Goal: Information Seeking & Learning: Learn about a topic

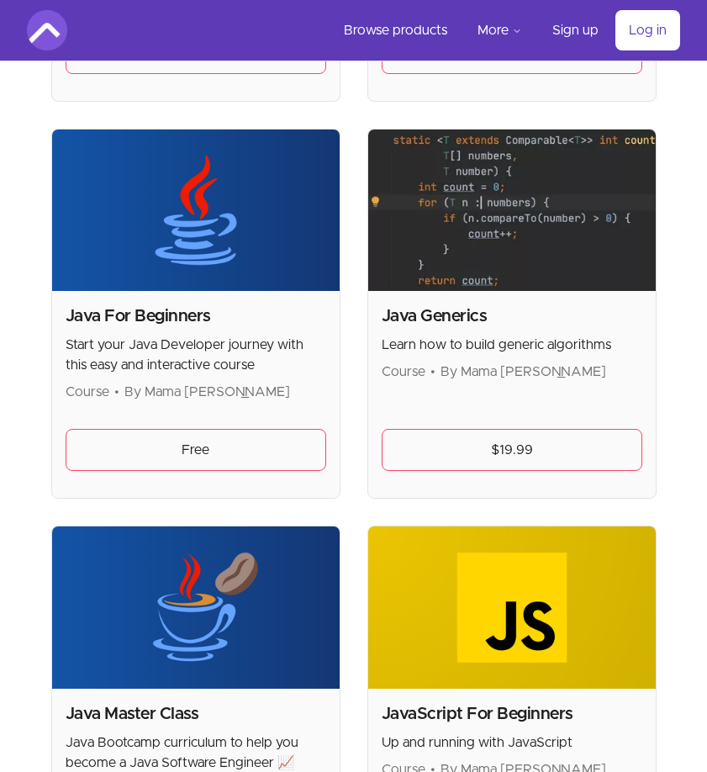
scroll to position [2522, 0]
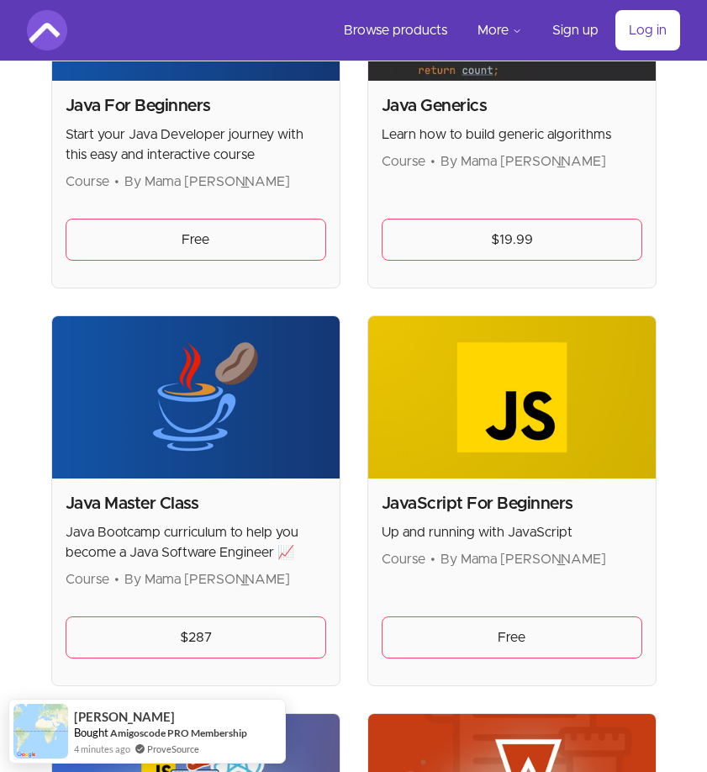
click at [220, 176] on span "By Mama Samba Braima Nelson" at bounding box center [207, 181] width 166 height 13
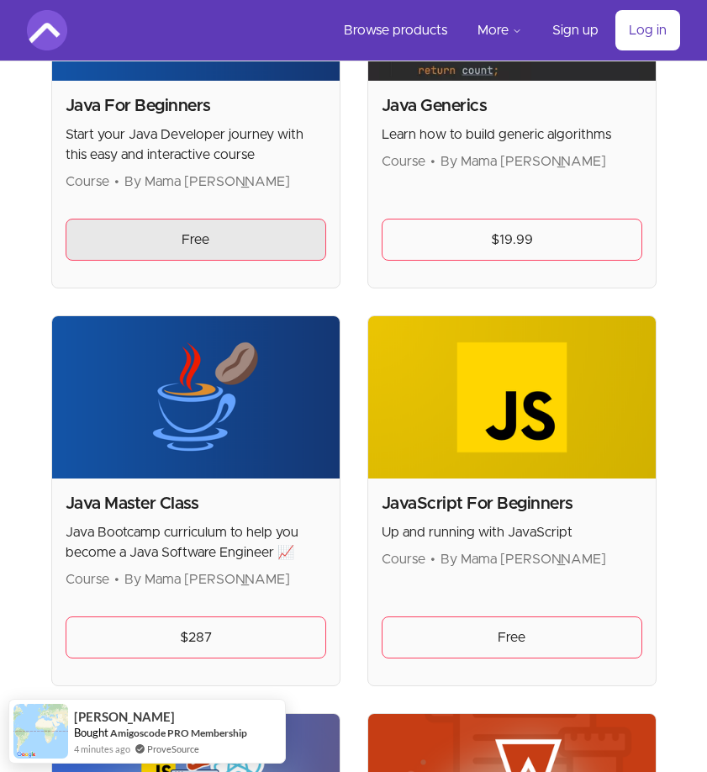
click at [219, 225] on link "Free" at bounding box center [196, 240] width 261 height 42
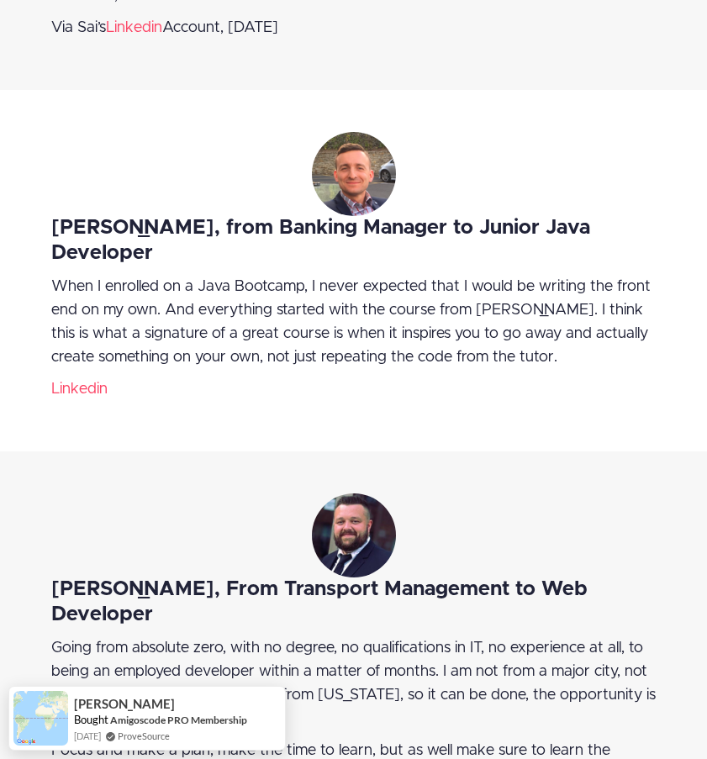
scroll to position [4371, 0]
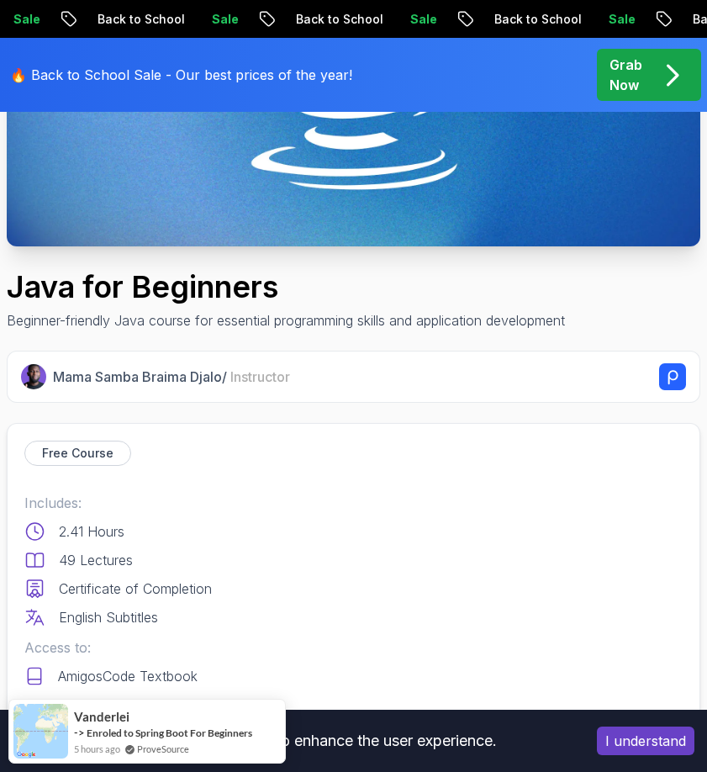
scroll to position [84, 0]
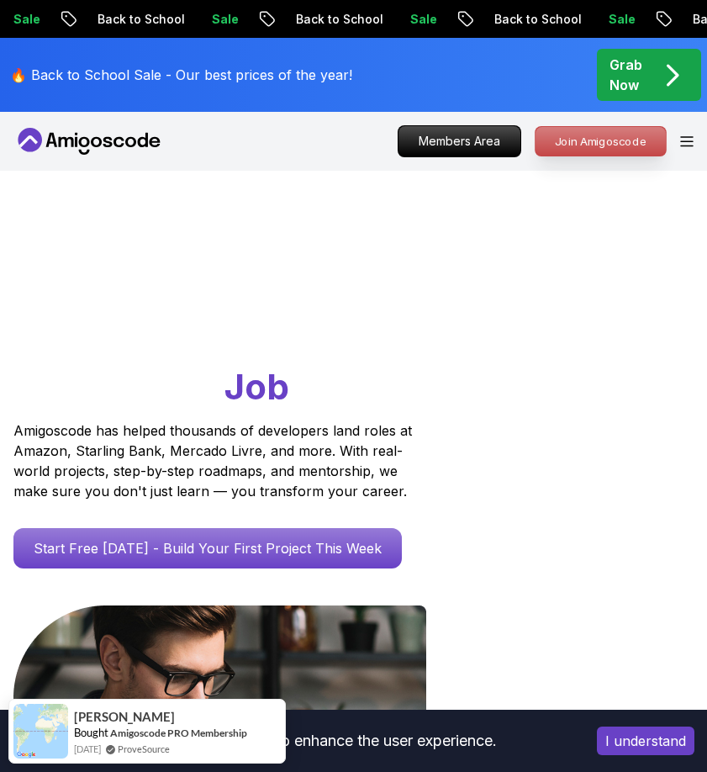
click at [584, 153] on p "Join Amigoscode" at bounding box center [600, 141] width 130 height 29
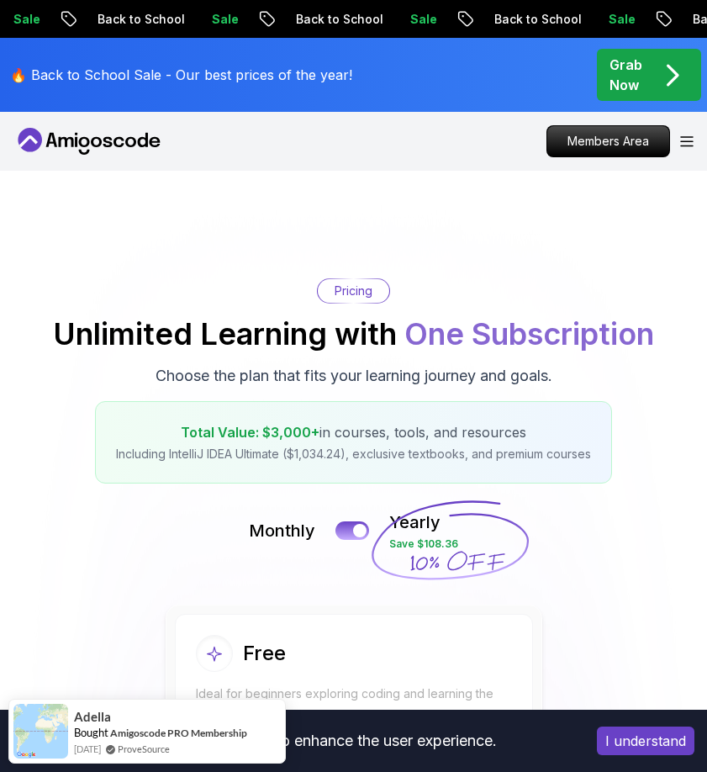
click at [688, 133] on div "Members Area" at bounding box center [619, 141] width 147 height 32
click at [681, 145] on icon "Open Menu" at bounding box center [686, 141] width 13 height 11
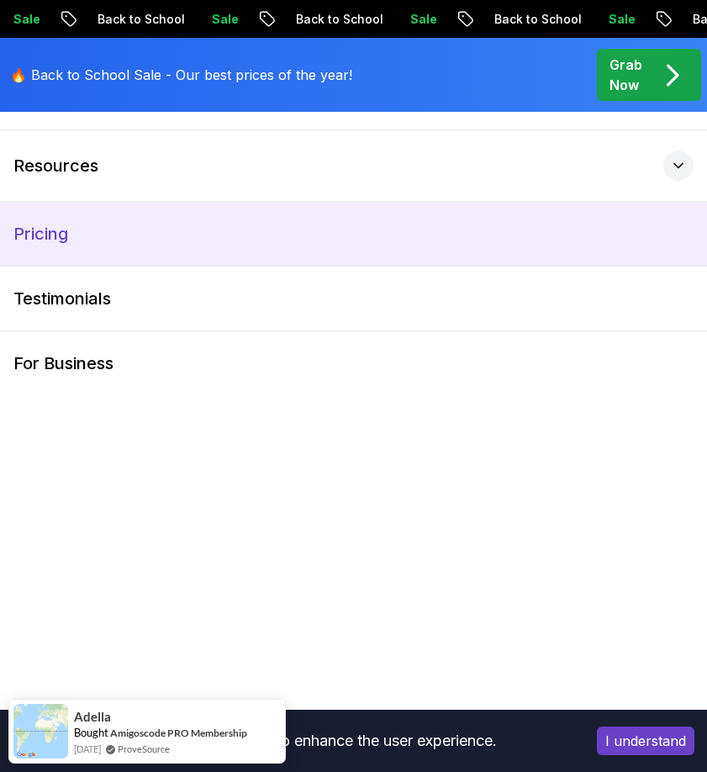
click at [81, 224] on link "Pricing" at bounding box center [353, 234] width 707 height 64
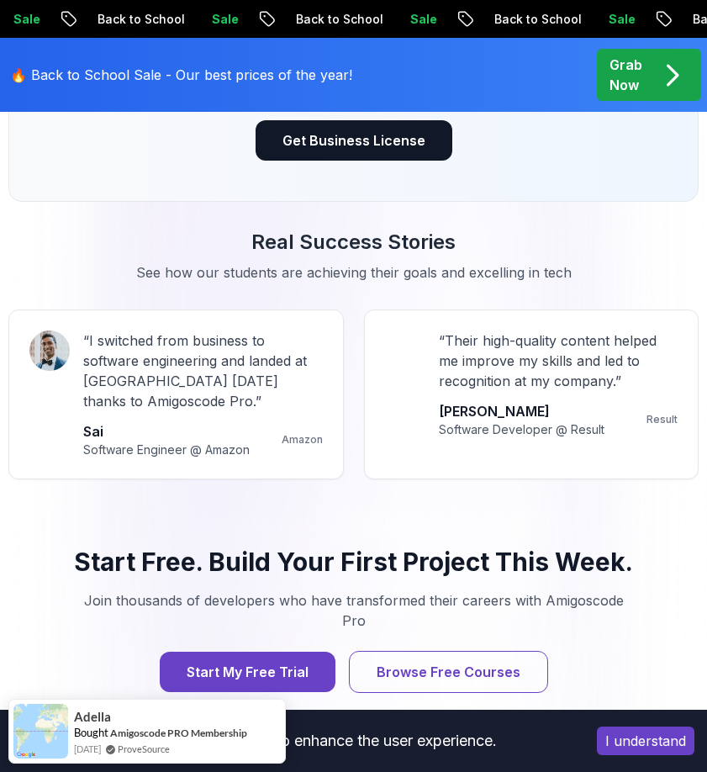
scroll to position [2690, 0]
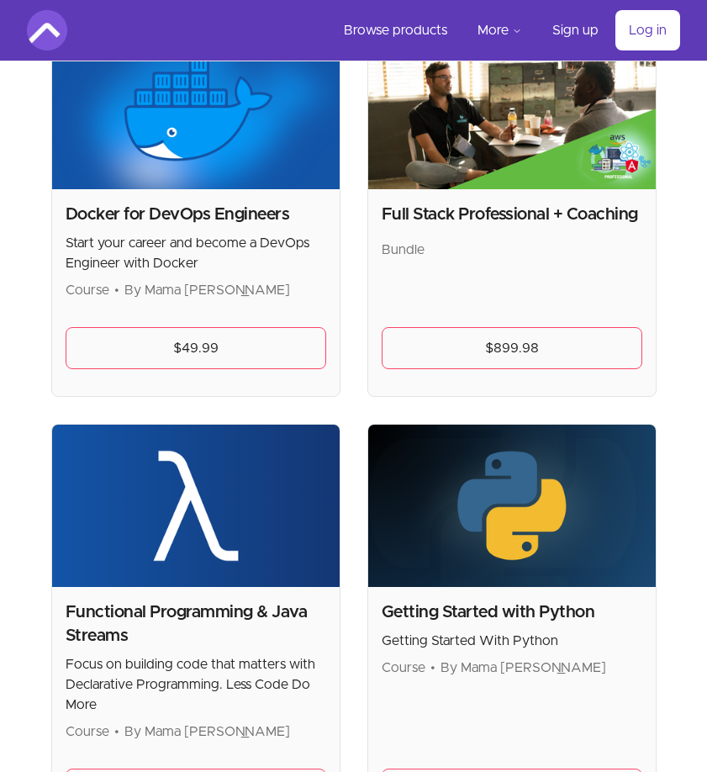
scroll to position [1429, 0]
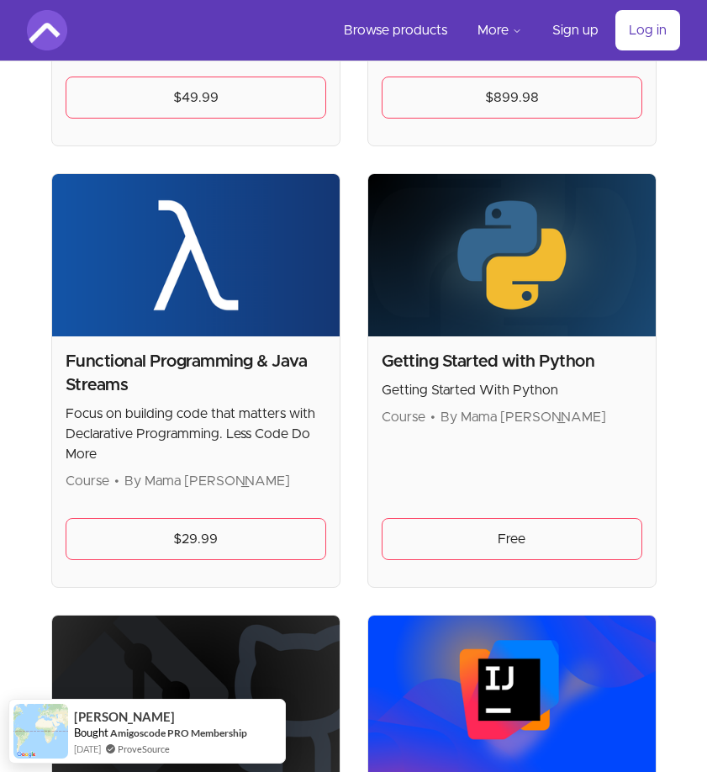
click at [239, 410] on p "Focus on building code that matters with Declarative Programming. Less Code Do …" at bounding box center [196, 433] width 261 height 61
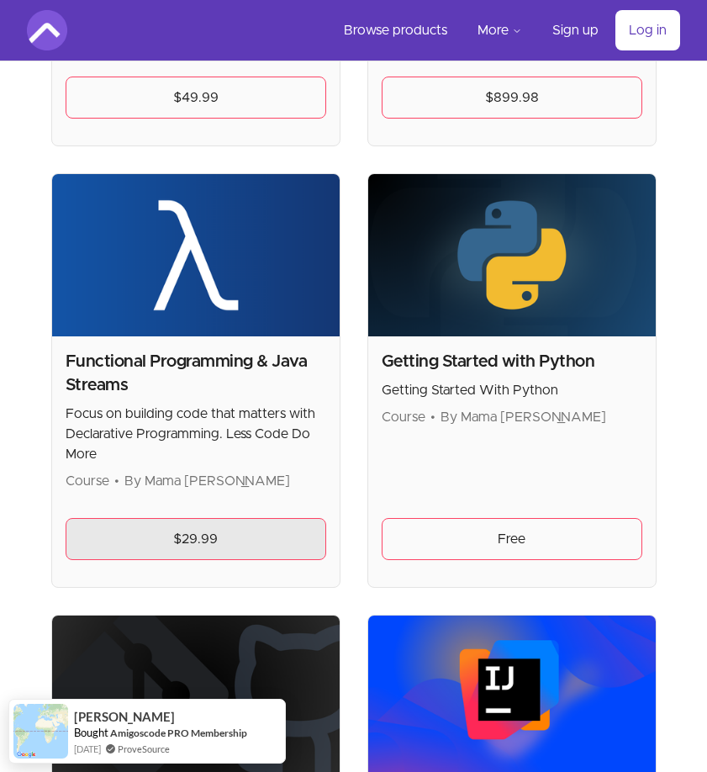
click at [202, 554] on link "$29.99" at bounding box center [196, 539] width 261 height 42
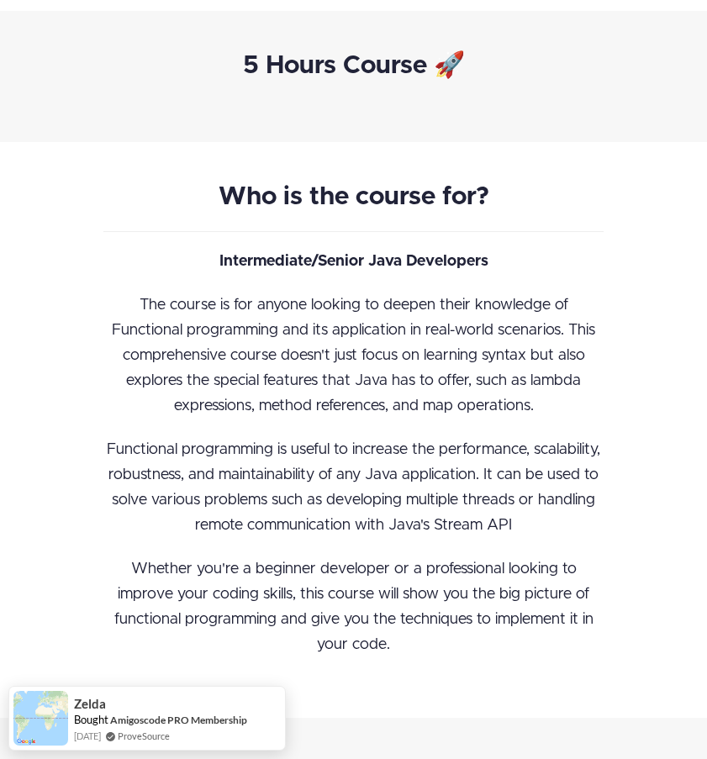
scroll to position [1345, 0]
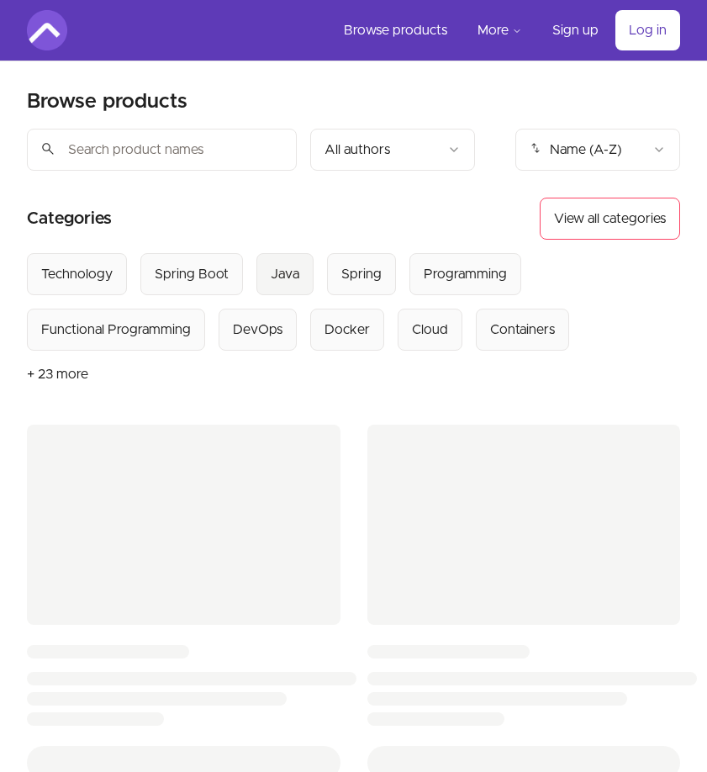
click at [288, 269] on div "Java" at bounding box center [285, 274] width 29 height 20
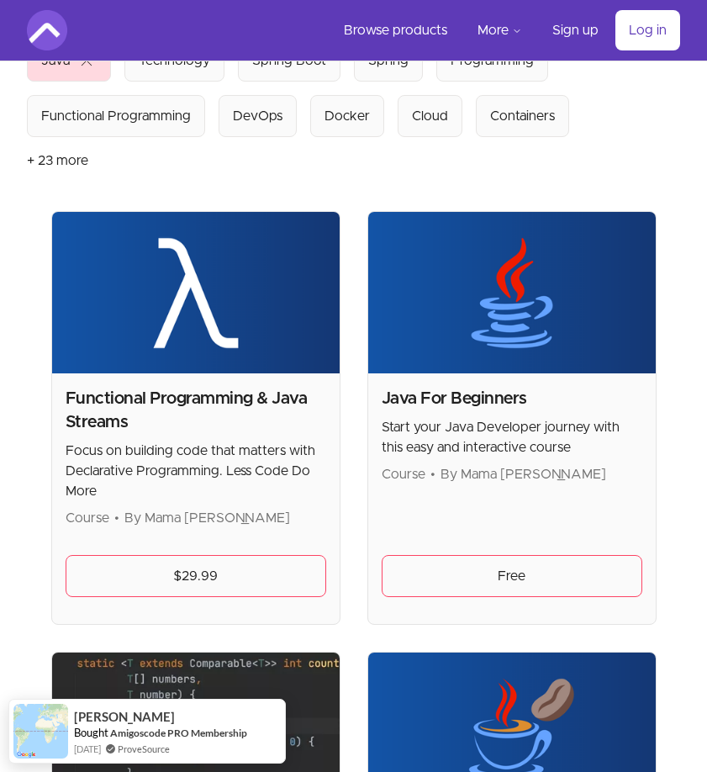
scroll to position [129, 0]
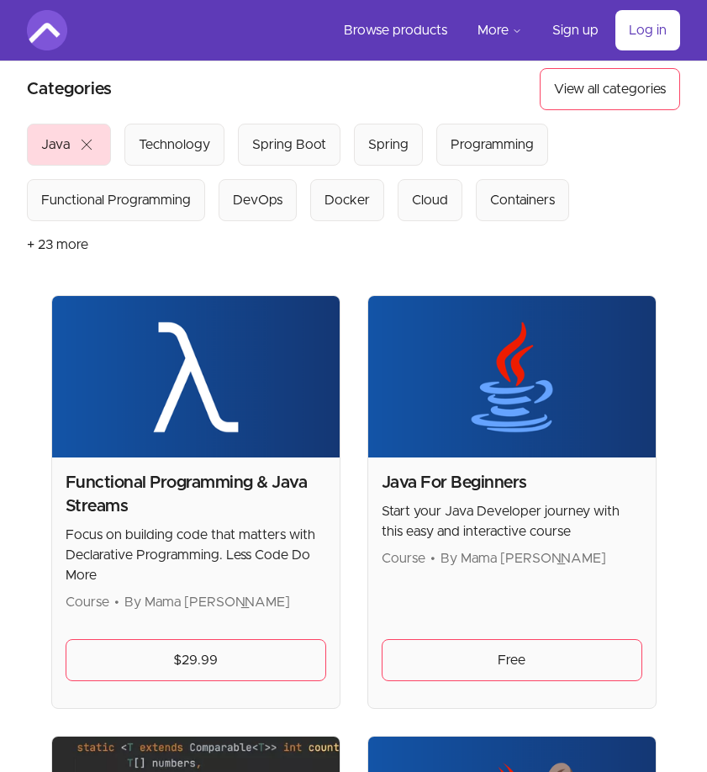
click at [93, 145] on span "close" at bounding box center [86, 144] width 20 height 20
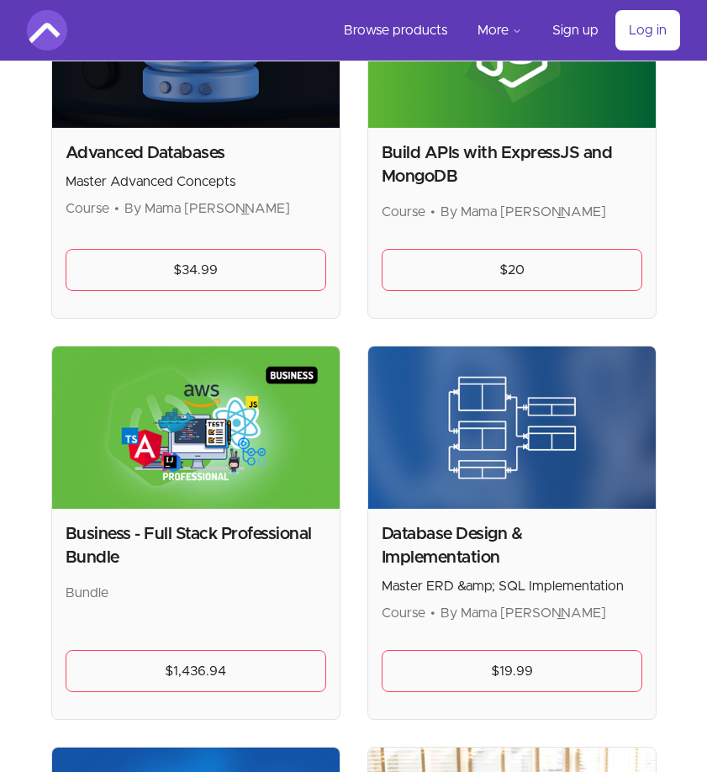
scroll to position [466, 0]
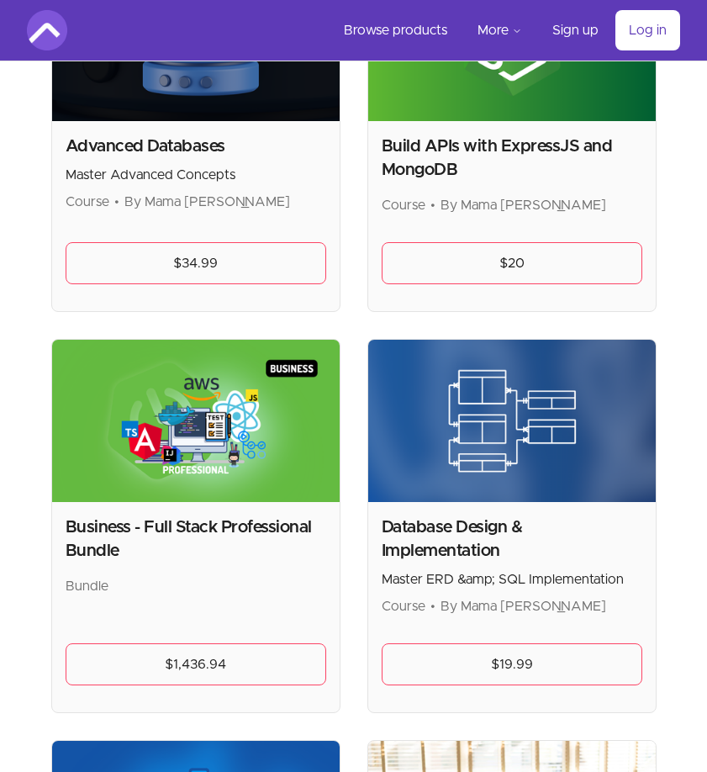
click at [213, 162] on div "Advanced Databases Master Advanced Concepts Course • By Mama Samba Braima Nelson" at bounding box center [196, 172] width 261 height 77
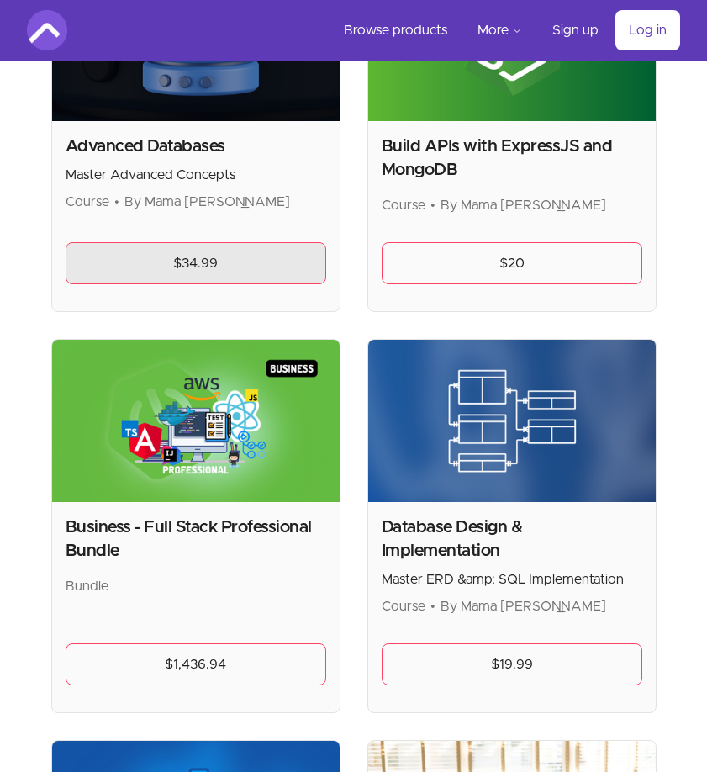
click at [209, 261] on link "$34.99" at bounding box center [196, 263] width 261 height 42
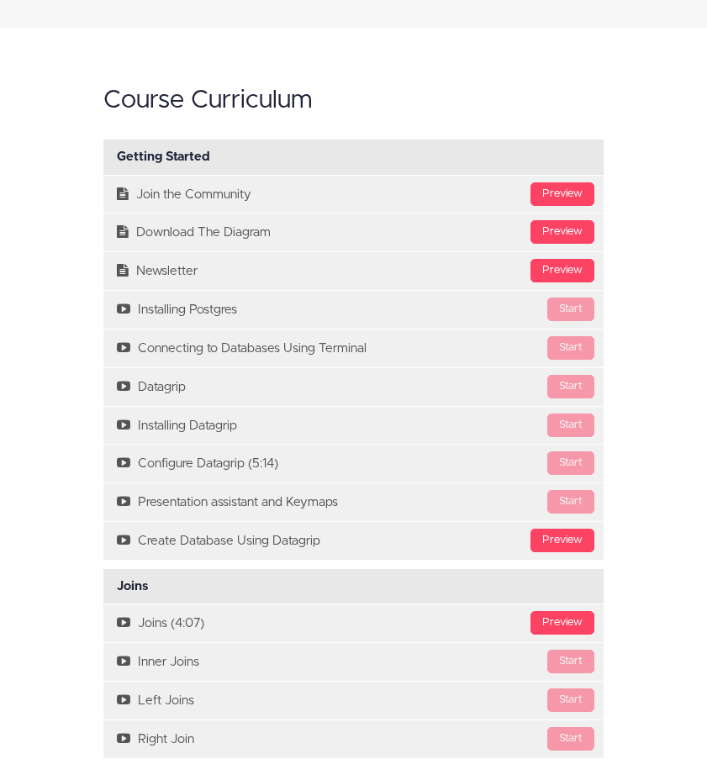
scroll to position [3110, 0]
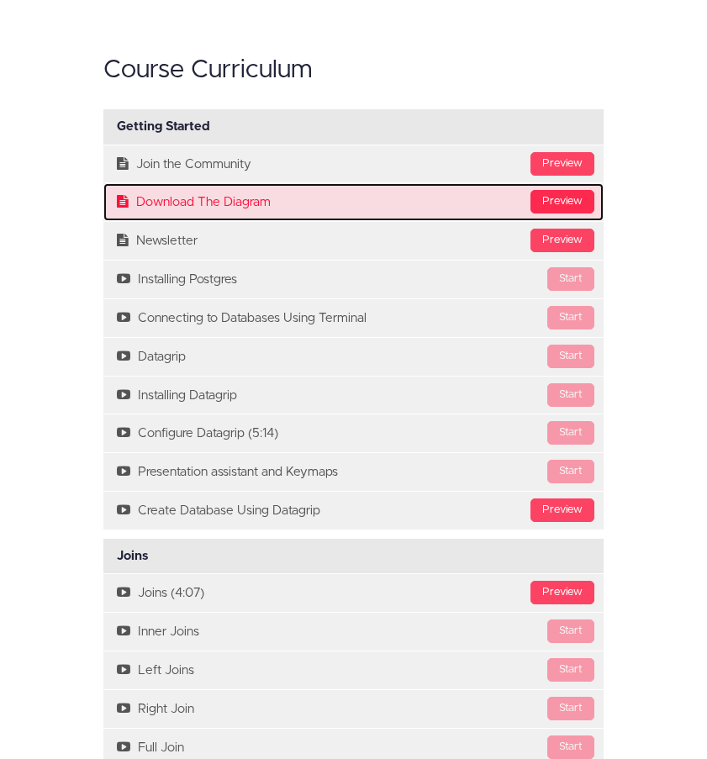
click at [566, 213] on div "Preview" at bounding box center [562, 202] width 64 height 24
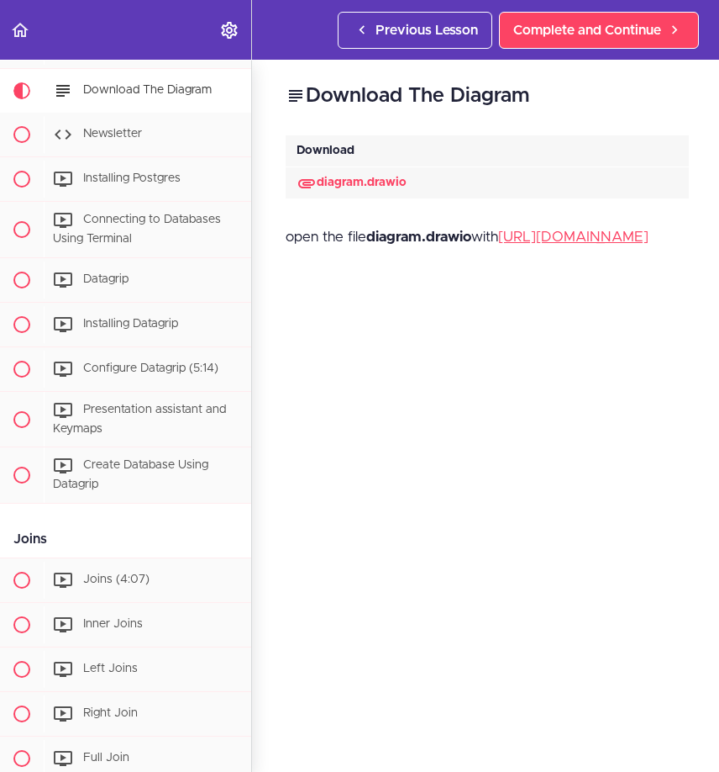
scroll to position [131, 0]
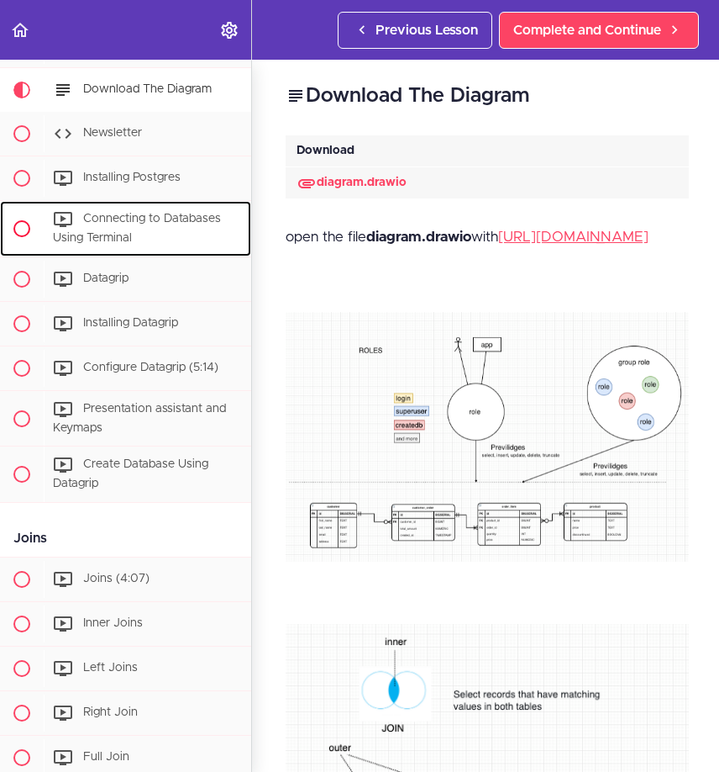
click at [161, 245] on div "Connecting to Databases Using Terminal" at bounding box center [148, 228] width 208 height 55
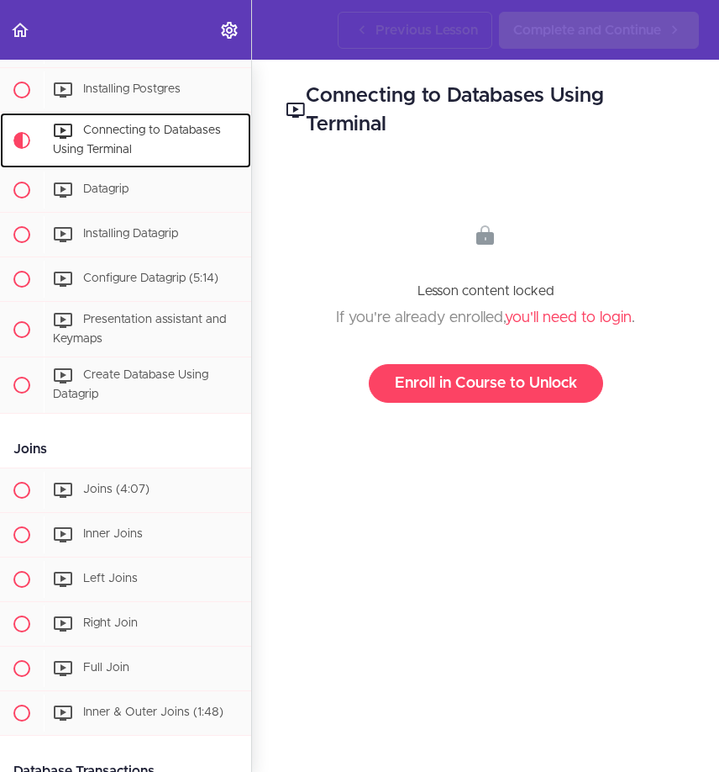
scroll to position [269, 0]
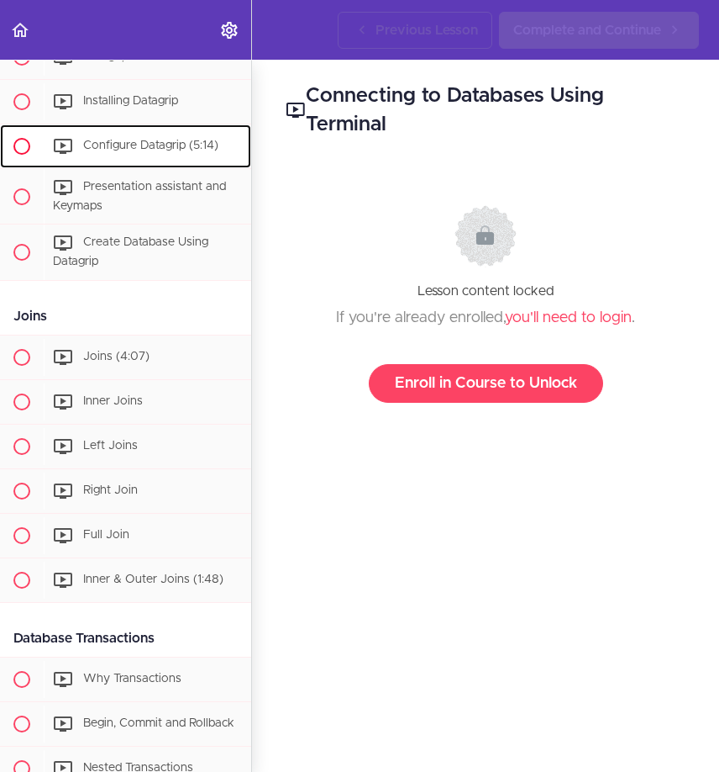
click at [145, 150] on span "Configure Datagrip (5:14)" at bounding box center [150, 146] width 135 height 12
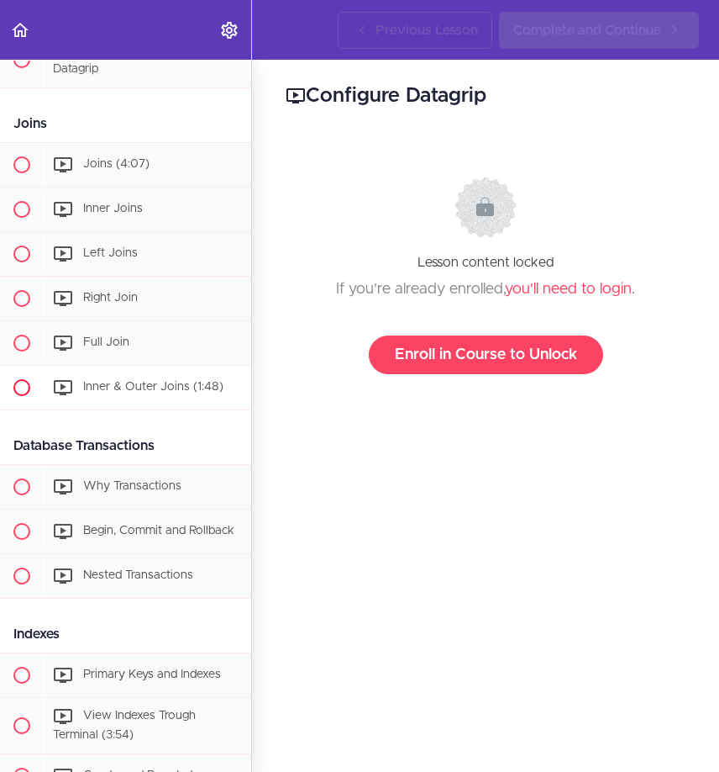
scroll to position [593, 0]
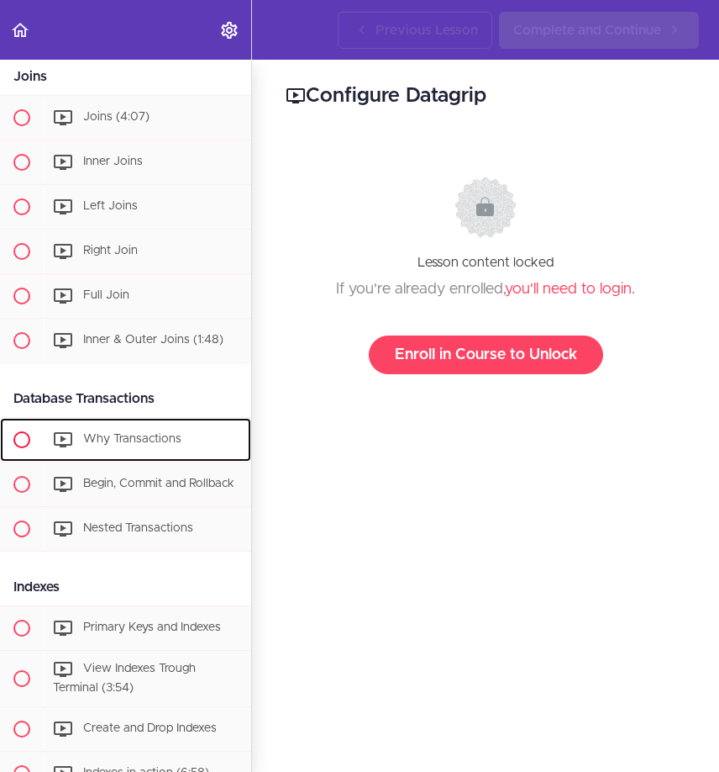
click at [134, 450] on div "Why Transactions" at bounding box center [148, 439] width 208 height 37
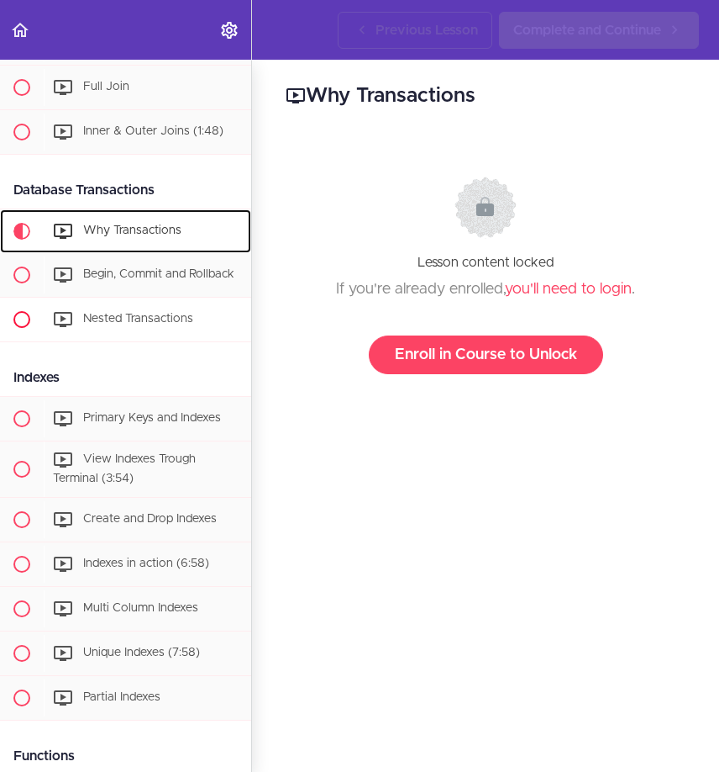
scroll to position [947, 0]
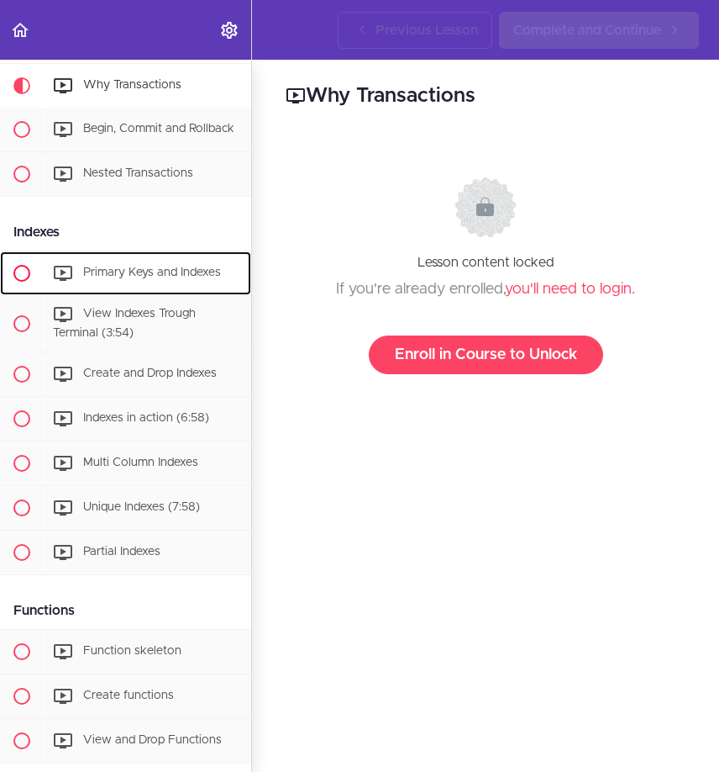
click at [146, 292] on div "Primary Keys and Indexes" at bounding box center [148, 273] width 208 height 37
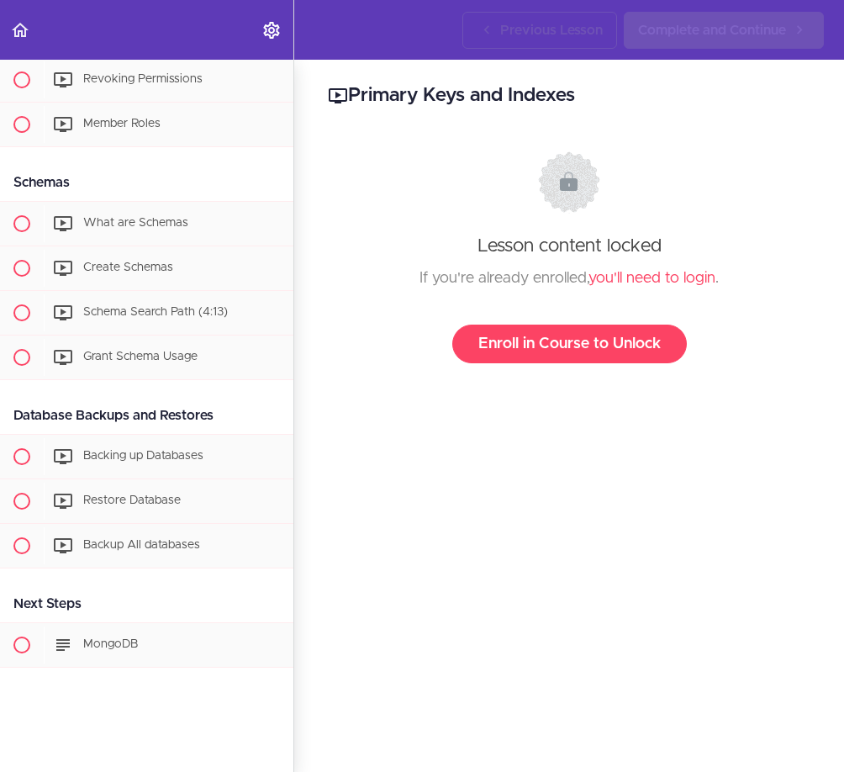
scroll to position [1823, 0]
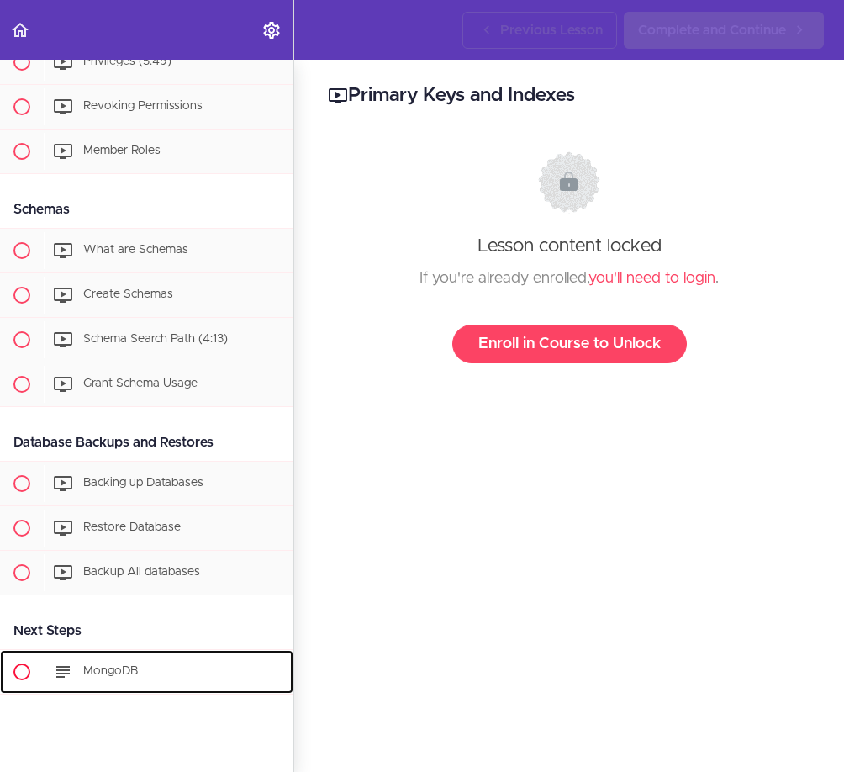
click at [97, 690] on div "MongoDB" at bounding box center [169, 671] width 250 height 37
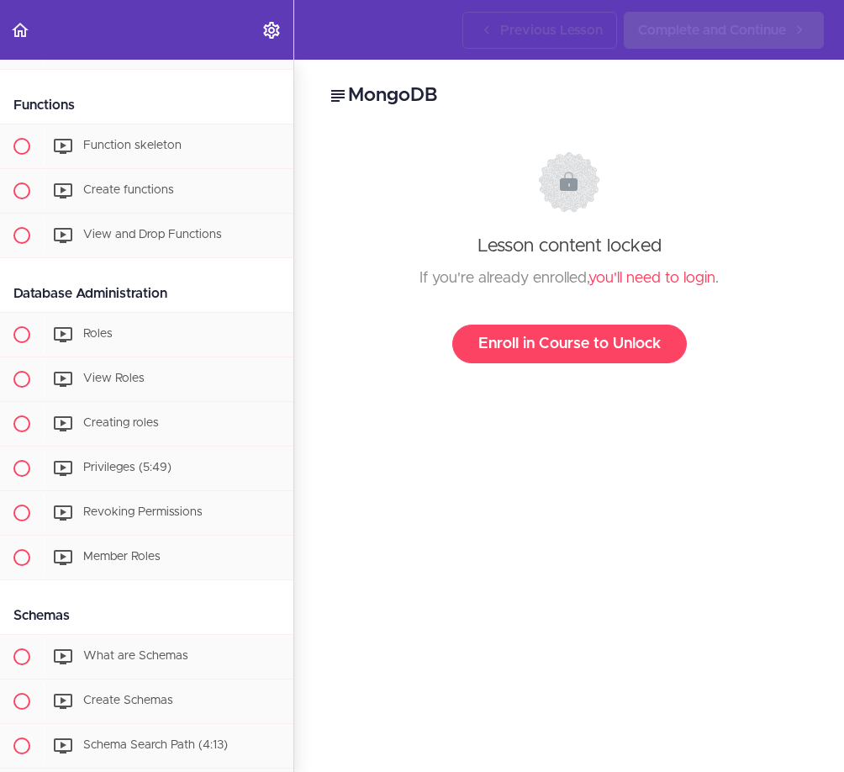
scroll to position [1403, 0]
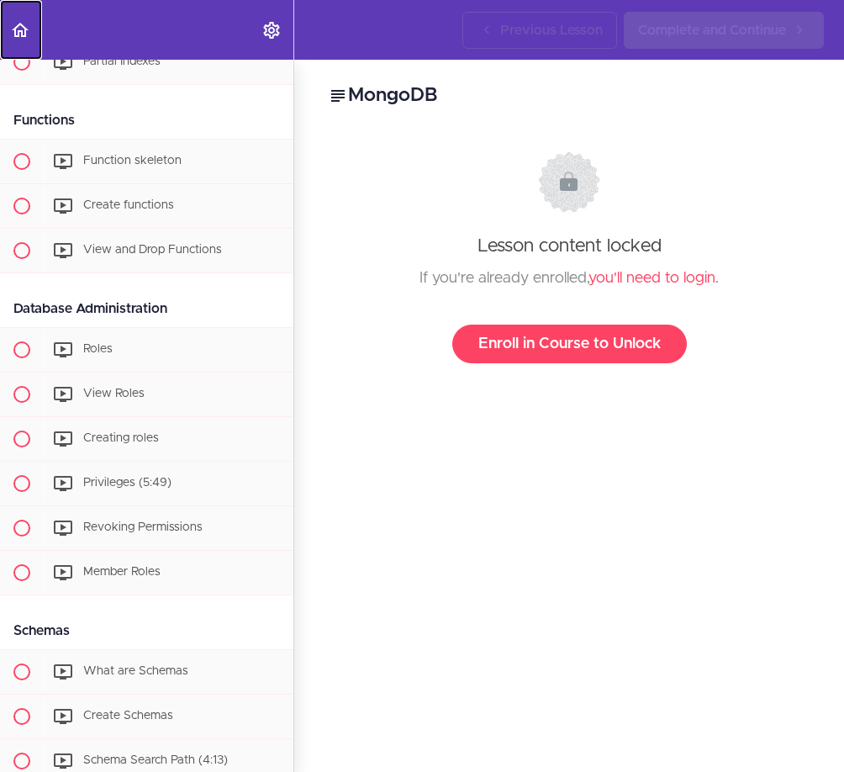
click at [19, 41] on link "Back to course curriculum" at bounding box center [21, 30] width 42 height 60
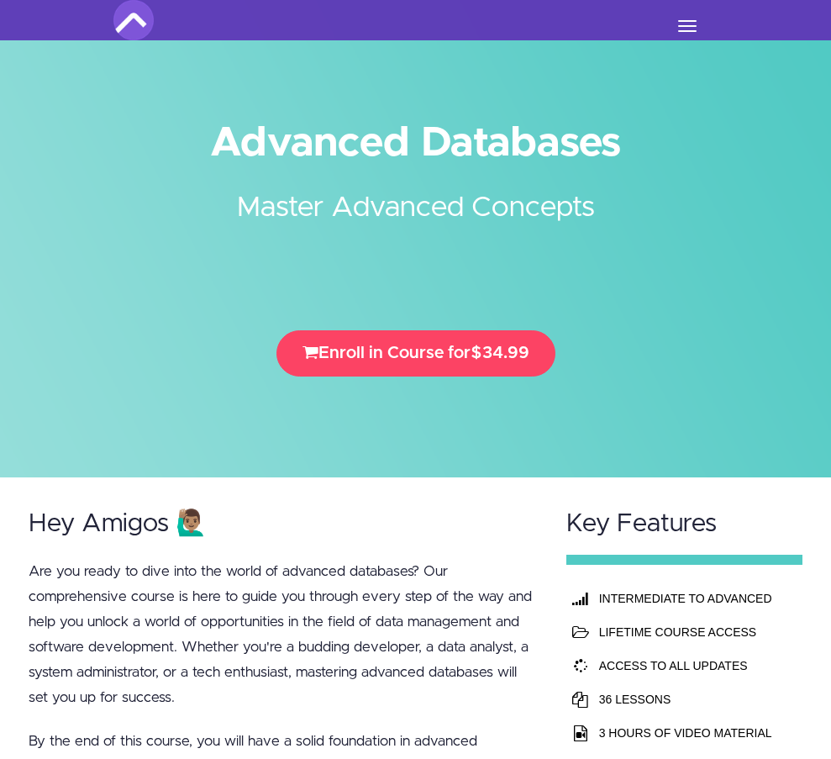
click at [0, 0] on link "Courses" at bounding box center [0, 0] width 0 height 0
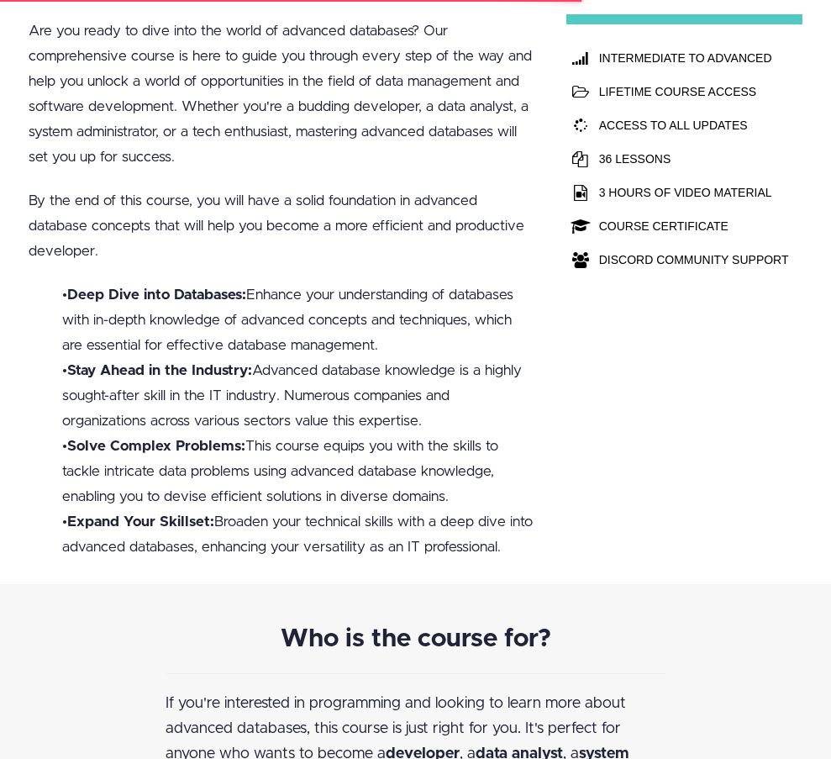
scroll to position [504, 0]
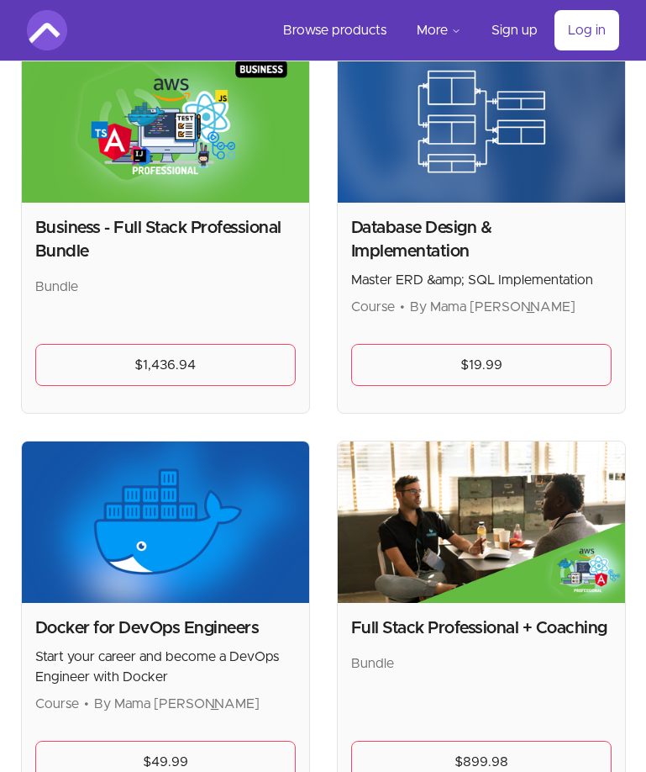
scroll to position [1177, 0]
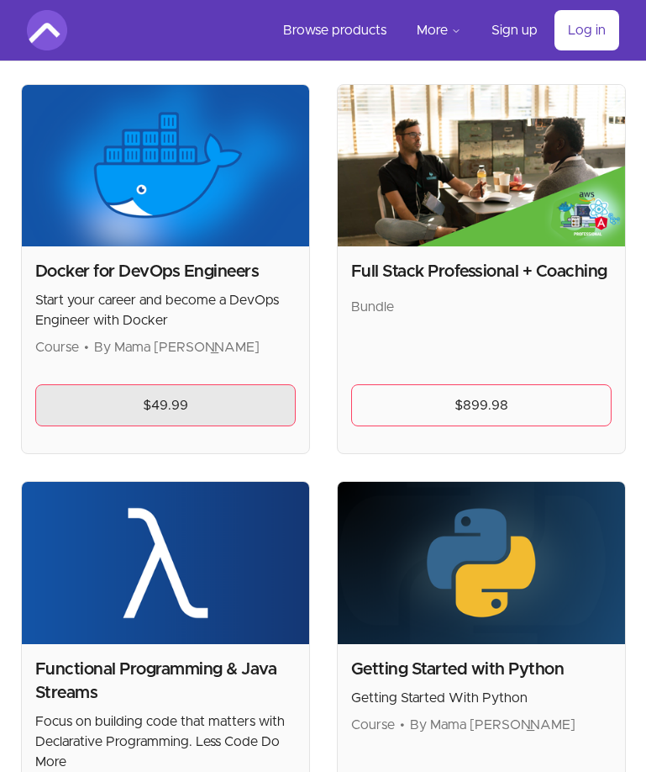
click at [179, 416] on link "$49.99" at bounding box center [165, 405] width 261 height 42
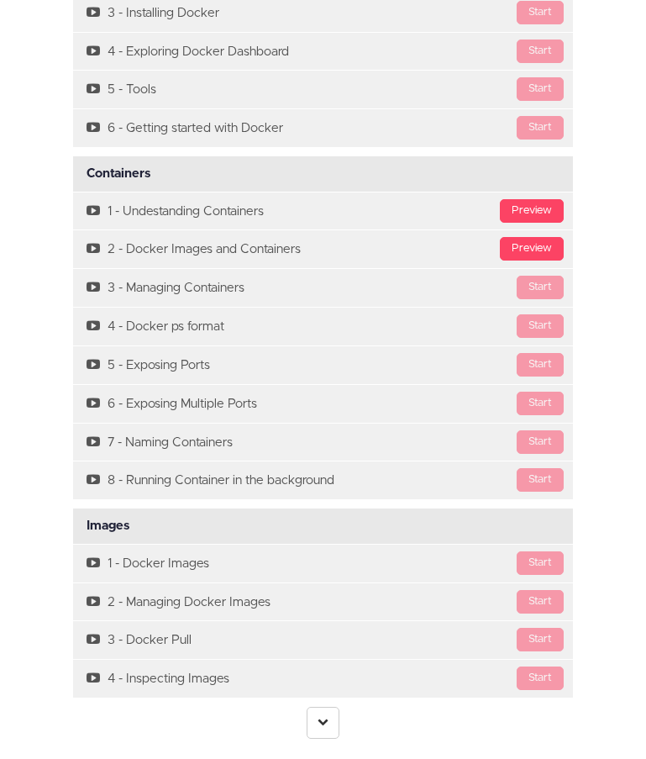
scroll to position [4539, 0]
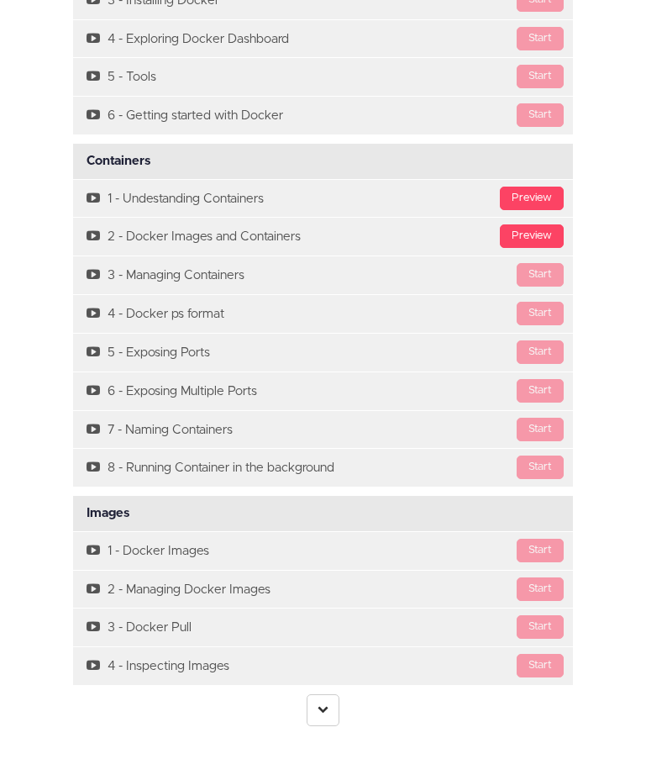
drag, startPoint x: 322, startPoint y: 694, endPoint x: 340, endPoint y: 694, distance: 17.7
click at [322, 695] on link at bounding box center [323, 710] width 33 height 32
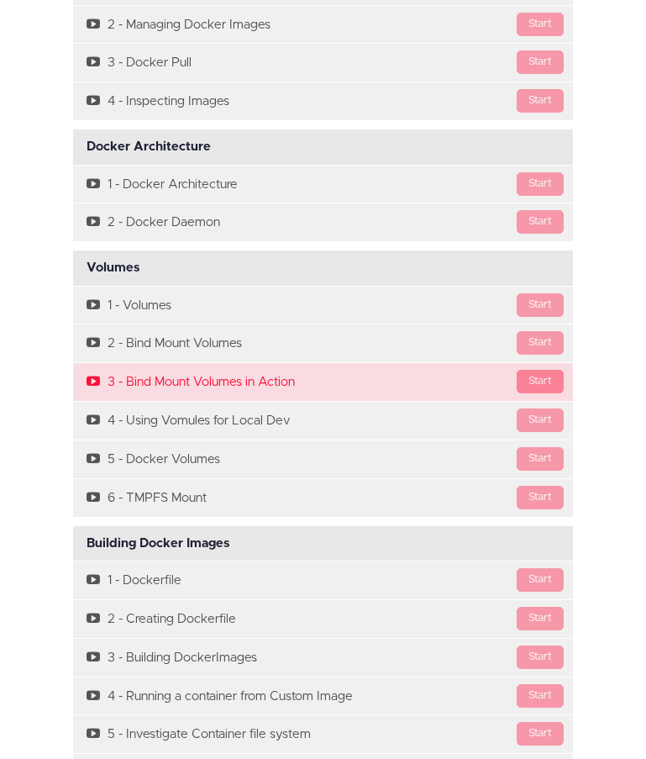
scroll to position [5127, 0]
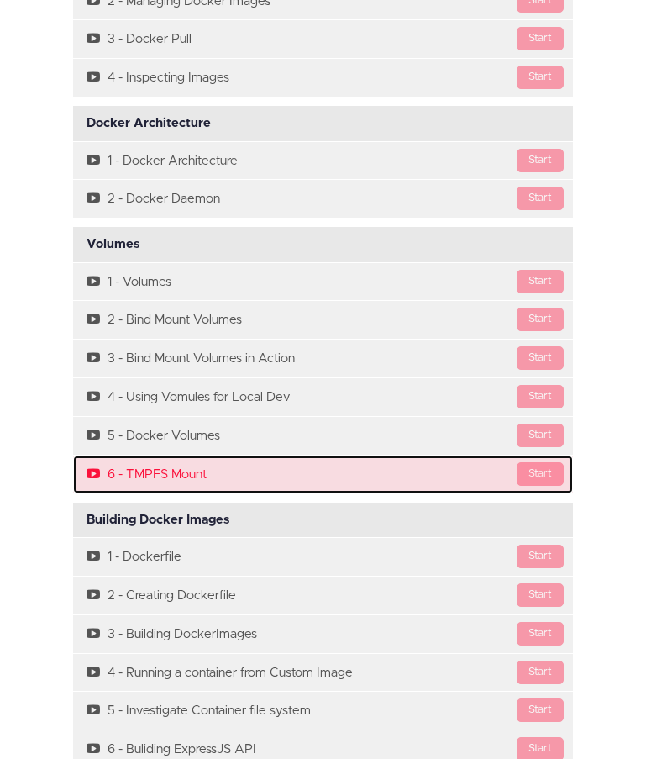
click at [461, 456] on link "Start 6 - TMPFS Mount" at bounding box center [323, 475] width 500 height 38
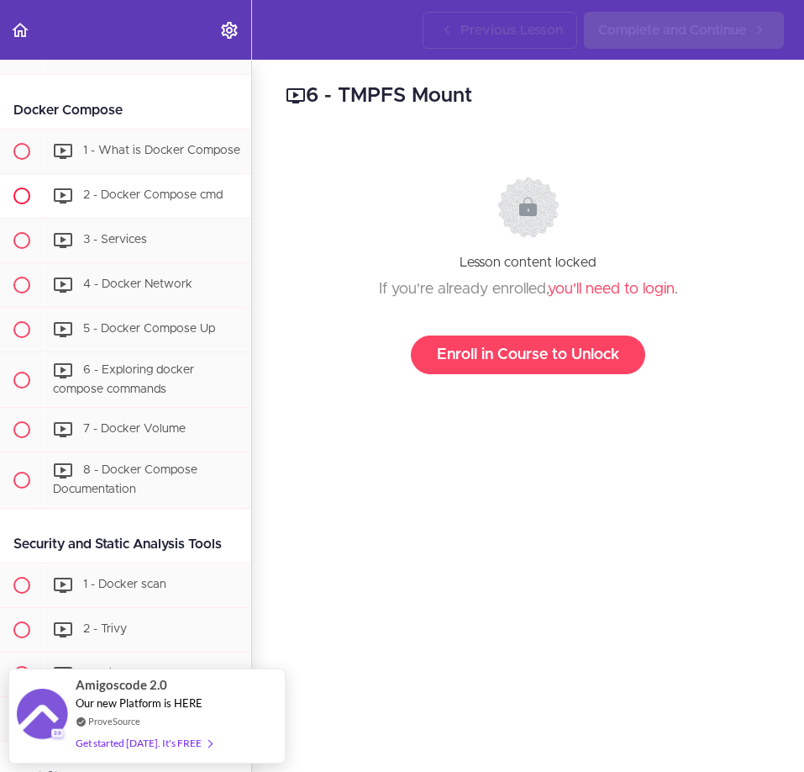
scroll to position [3514, 0]
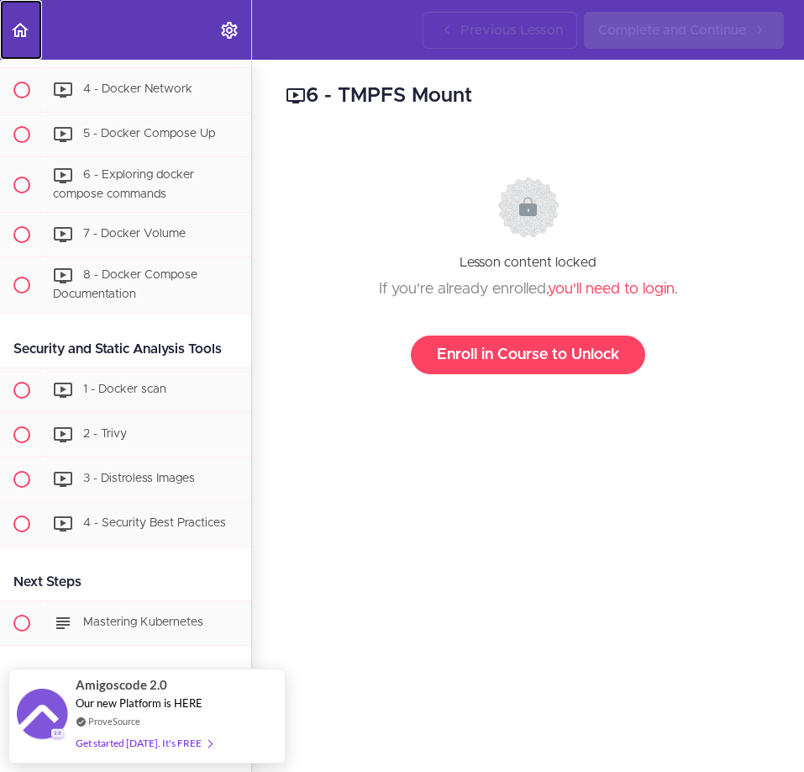
click at [24, 25] on icon "Back to course curriculum" at bounding box center [20, 30] width 20 height 20
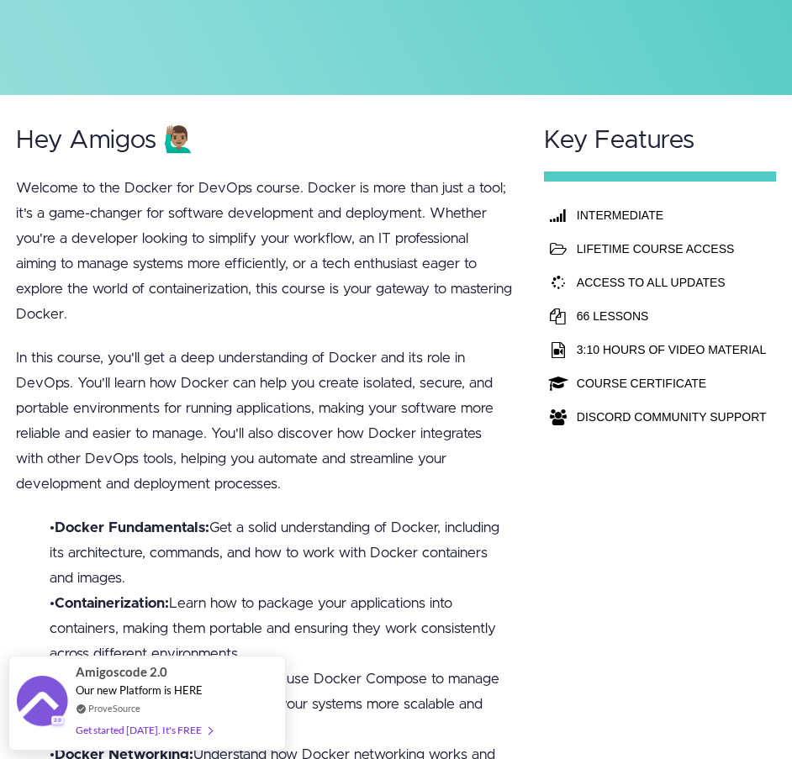
scroll to position [504, 0]
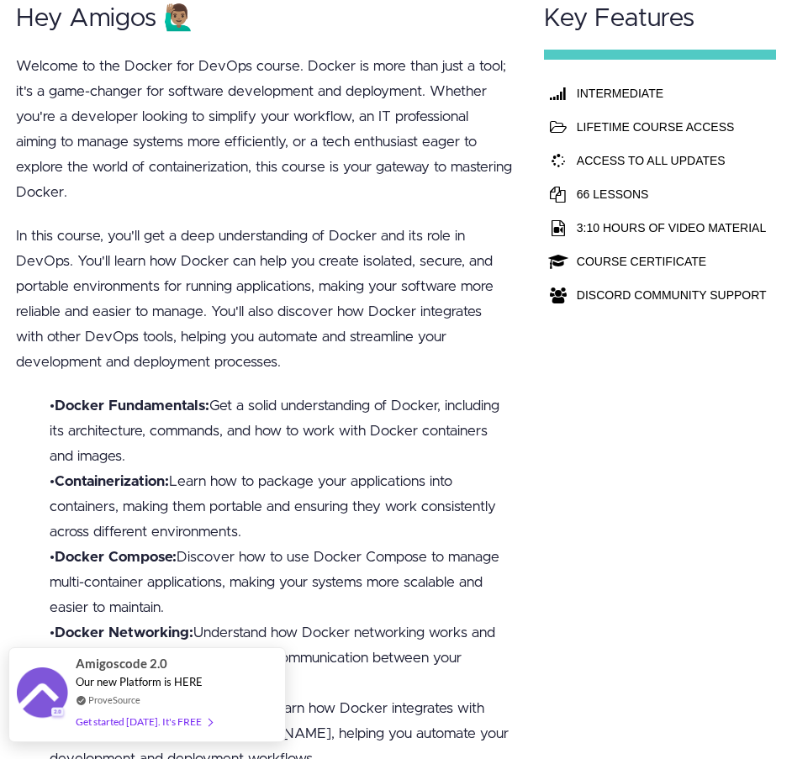
click at [174, 728] on div "Get started [DATE]. It's FREE" at bounding box center [144, 721] width 136 height 19
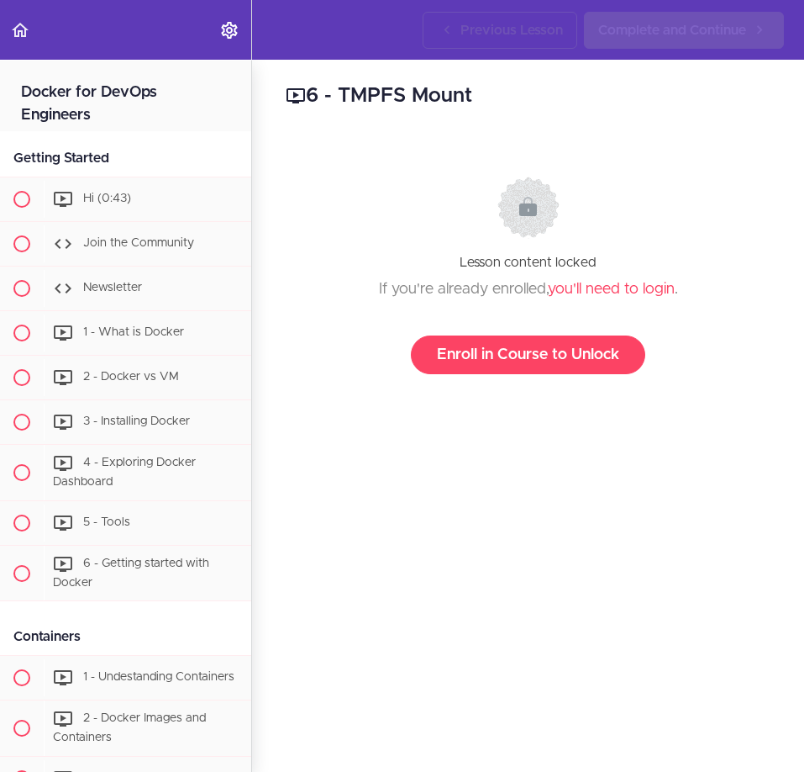
scroll to position [1667, 0]
